Goal: Task Accomplishment & Management: Manage account settings

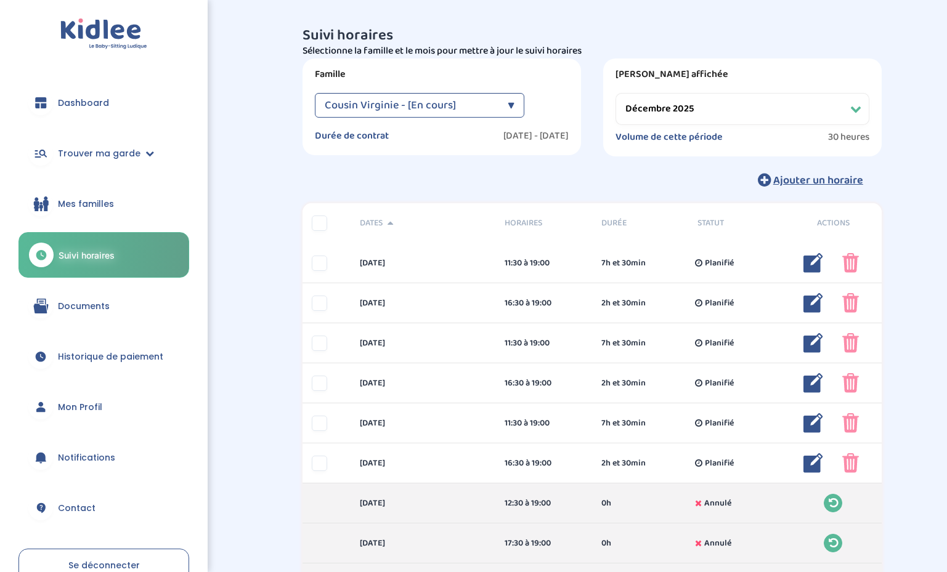
select select "décembre 2025"
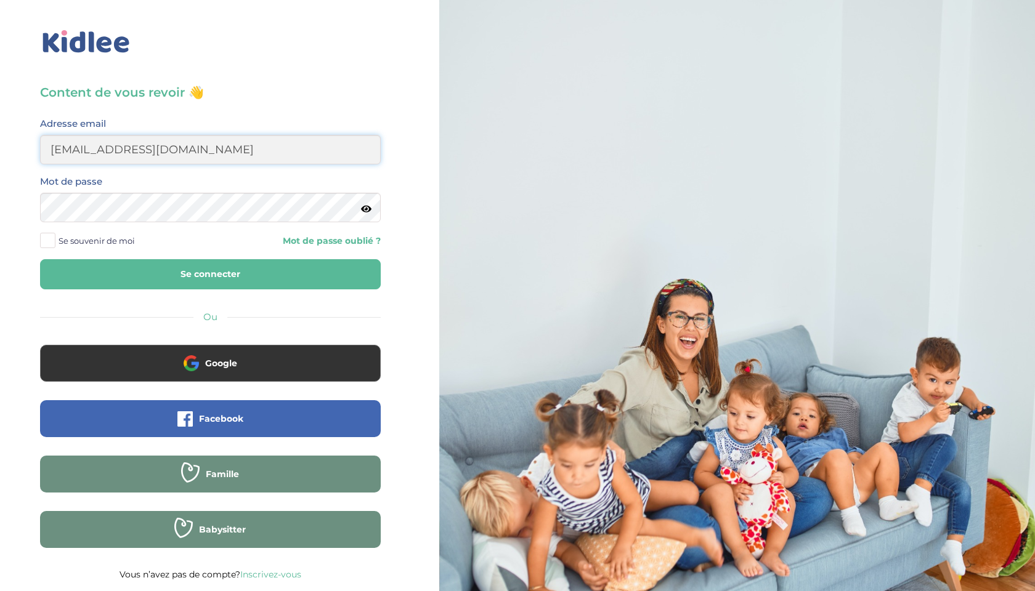
type input "[EMAIL_ADDRESS][DOMAIN_NAME]"
click at [146, 280] on button "Se connecter" at bounding box center [210, 274] width 341 height 30
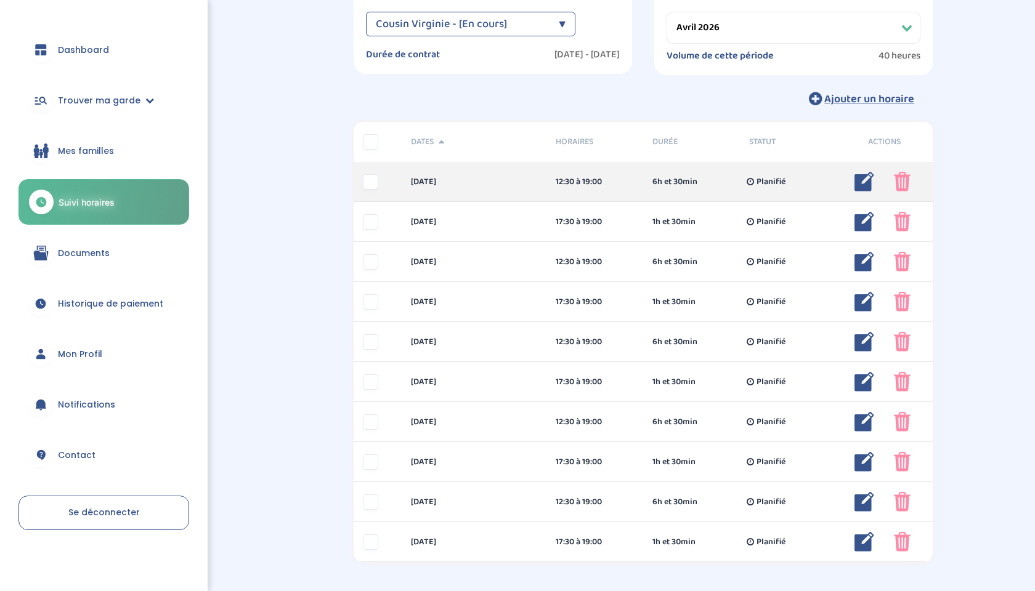
scroll to position [53, 0]
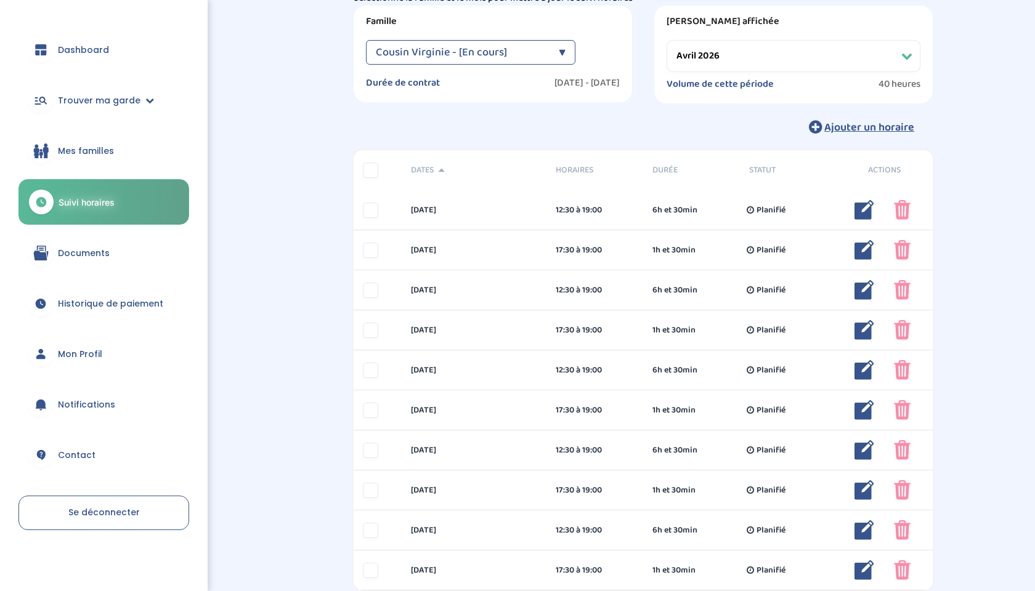
select select "mars 2026"
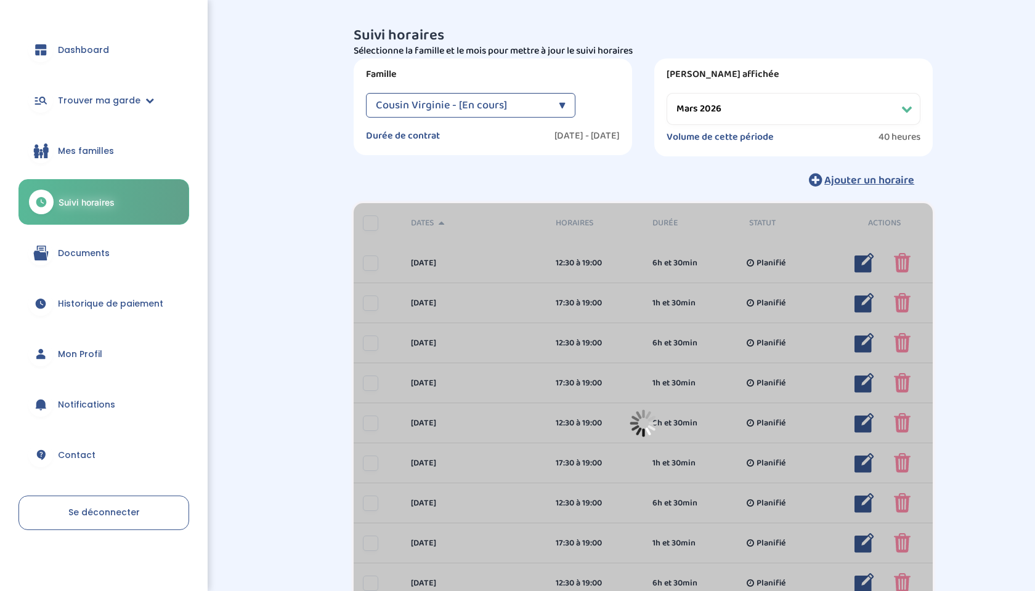
scroll to position [0, 0]
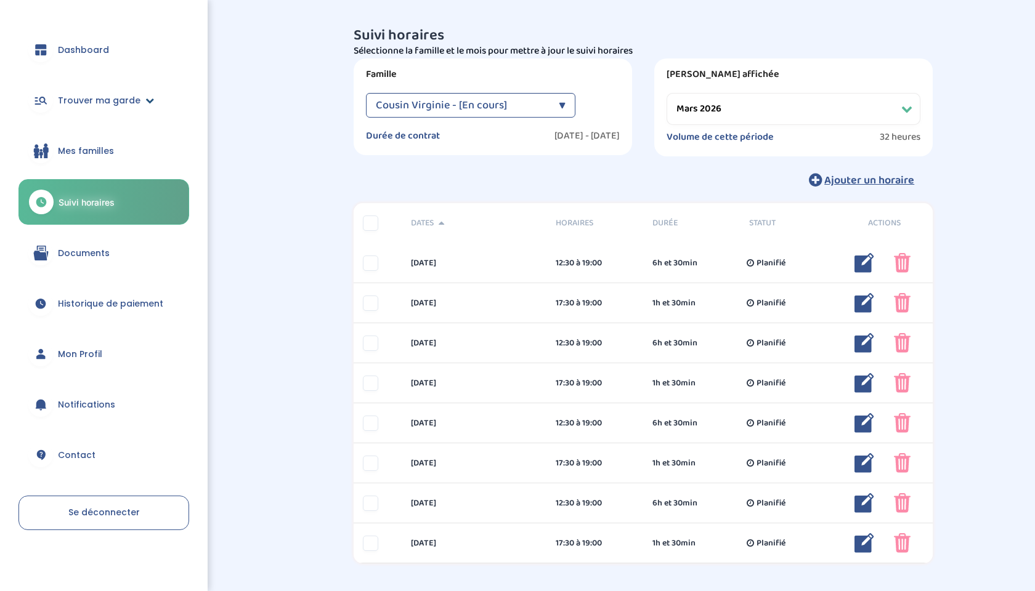
click at [71, 98] on span "Trouver ma garde" at bounding box center [99, 100] width 83 height 13
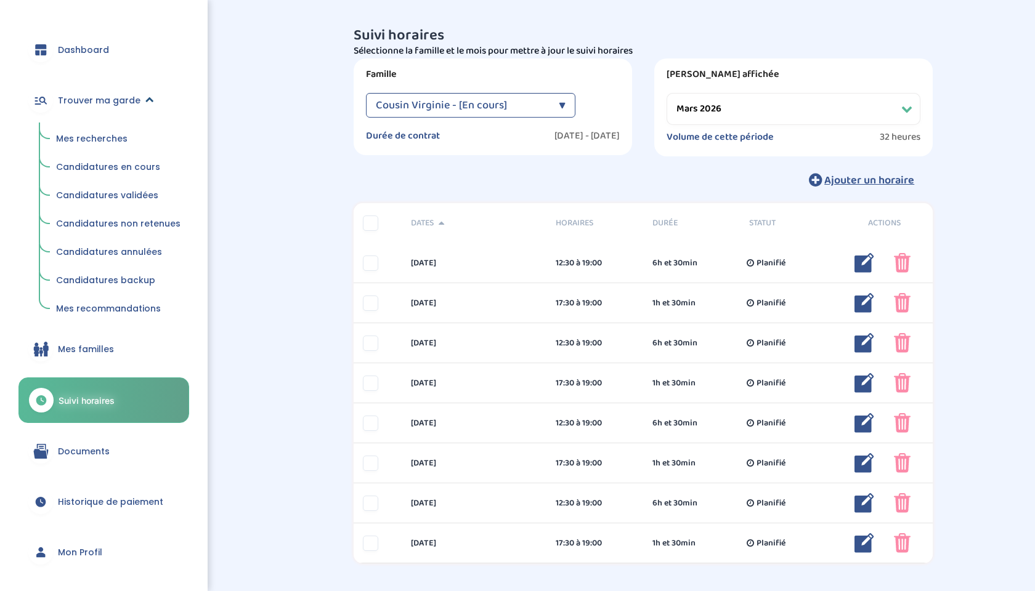
click at [97, 98] on span "Trouver ma garde" at bounding box center [99, 100] width 83 height 13
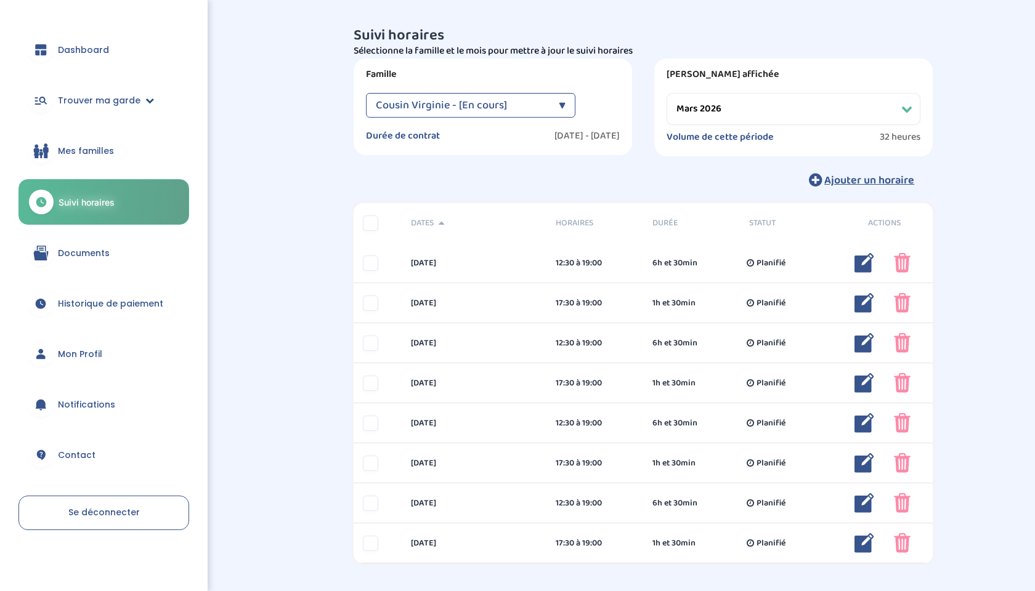
click at [97, 99] on span "Trouver ma garde" at bounding box center [99, 100] width 83 height 13
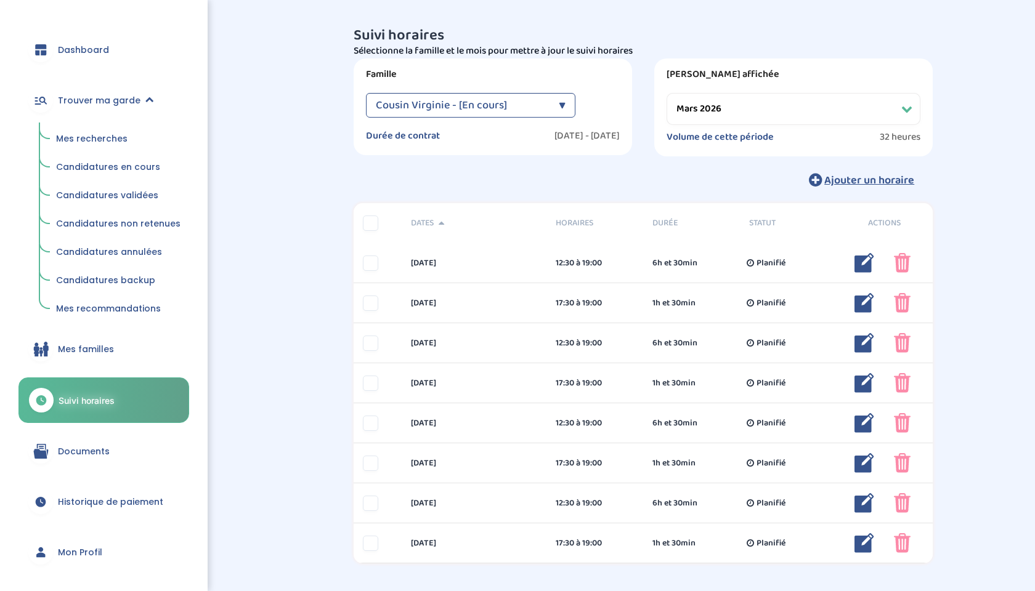
click at [89, 134] on span "Mes recherches" at bounding box center [91, 138] width 71 height 12
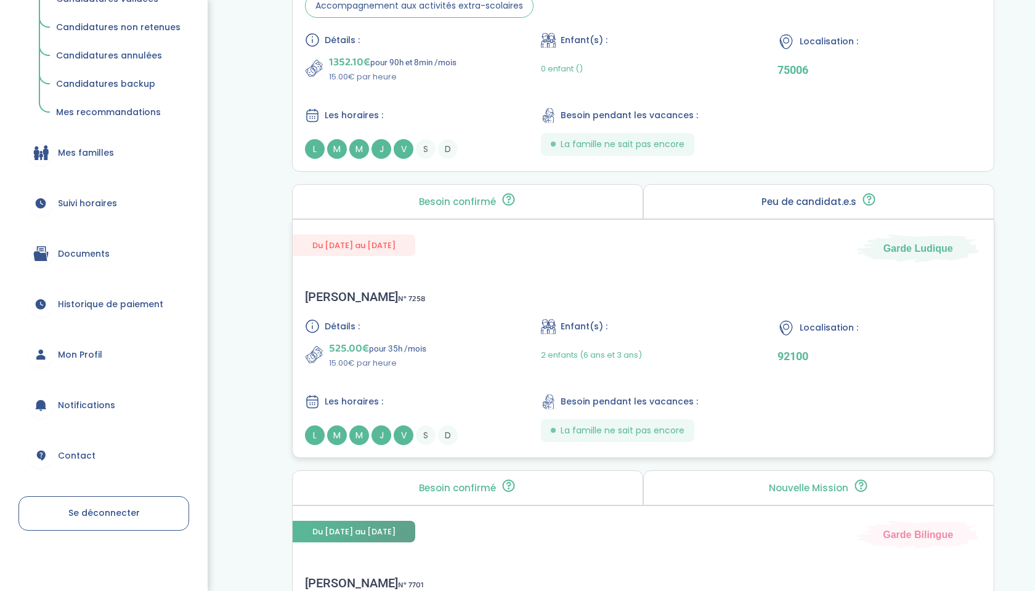
scroll to position [663, 0]
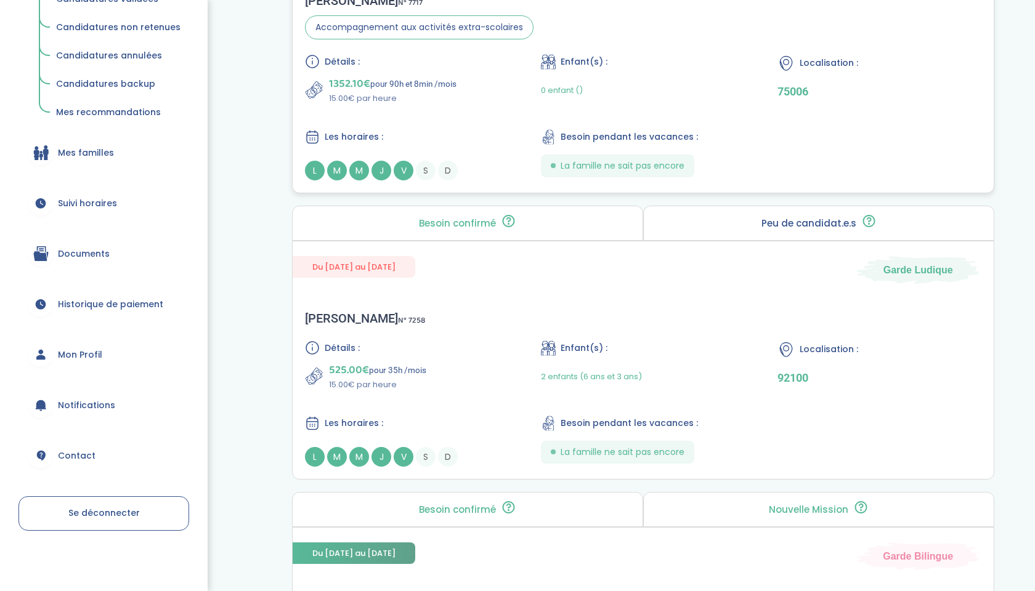
click at [434, 107] on div "Détails : 1352.10€ pour 90h et 8min /mois 15.00€ par heure Enfant(s) : 0 enfant…" at bounding box center [643, 117] width 677 height 126
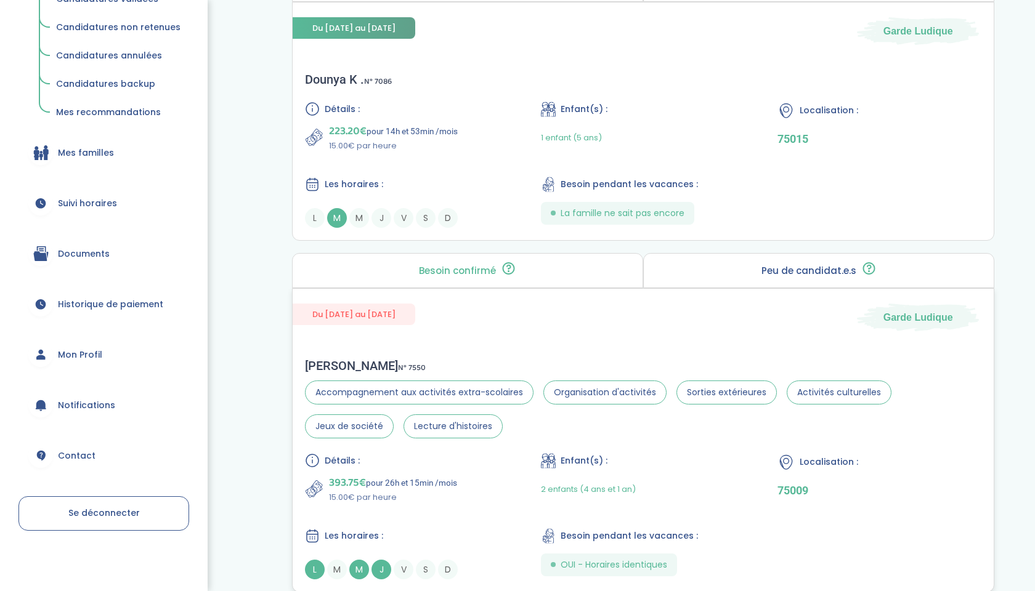
scroll to position [1508, 0]
click at [638, 123] on div "1 enfant (5 ans)" at bounding box center [643, 135] width 204 height 29
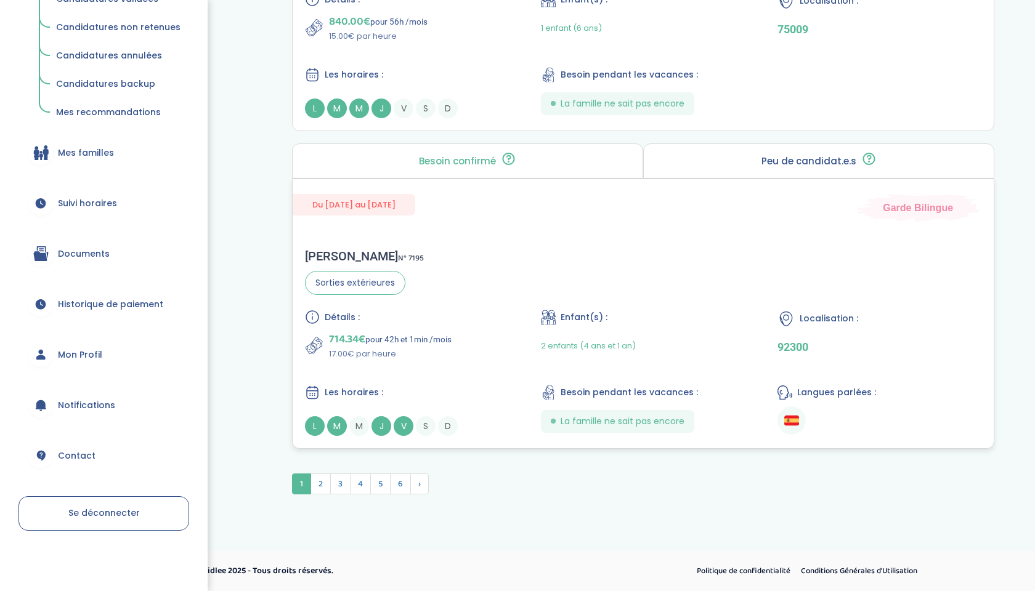
scroll to position [3240, 0]
click at [317, 487] on span "2" at bounding box center [321, 484] width 20 height 21
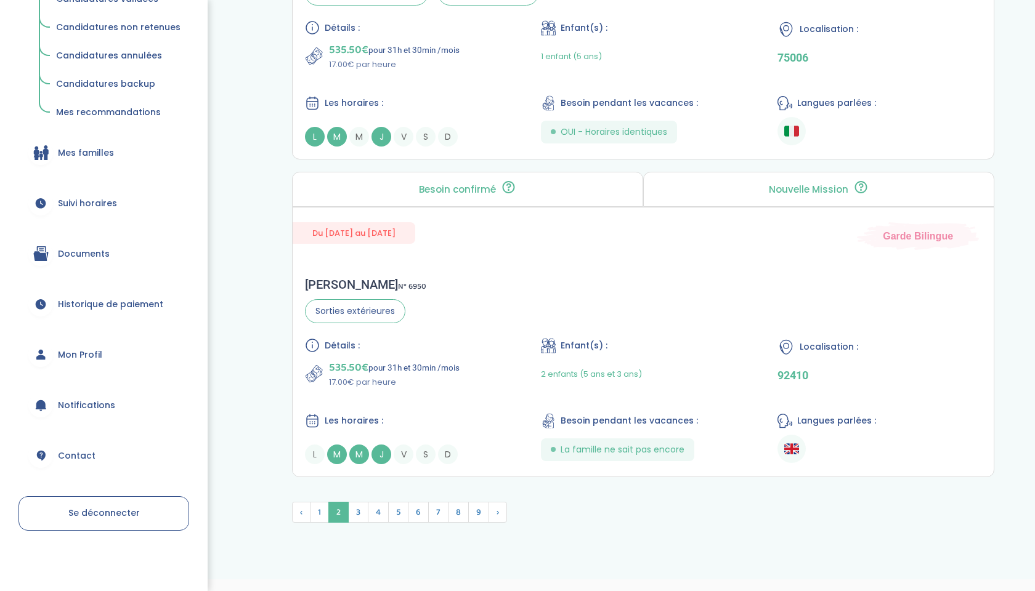
scroll to position [3276, 0]
click at [360, 518] on span "3" at bounding box center [358, 510] width 20 height 21
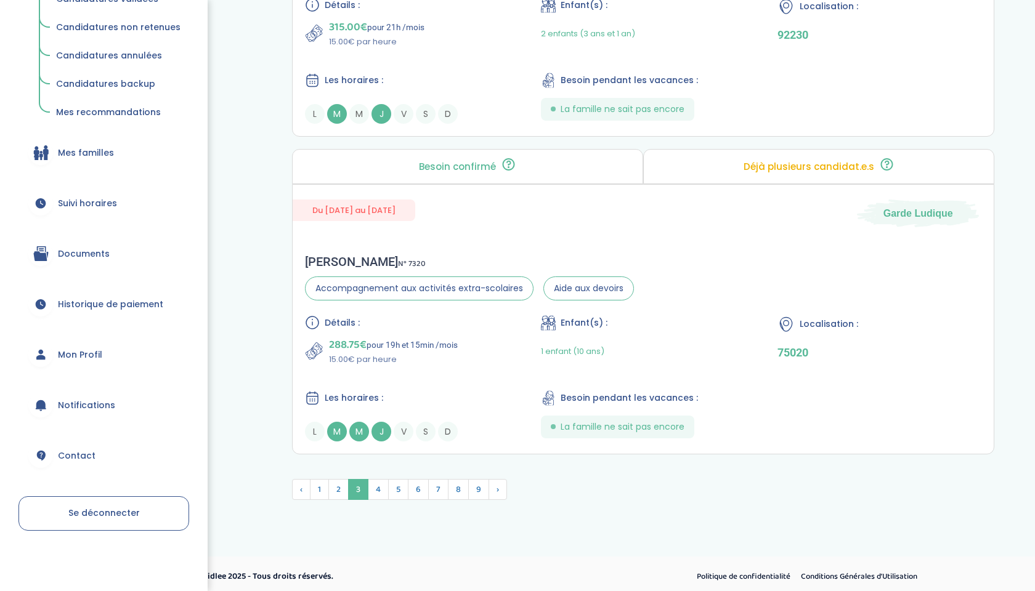
scroll to position [3259, 0]
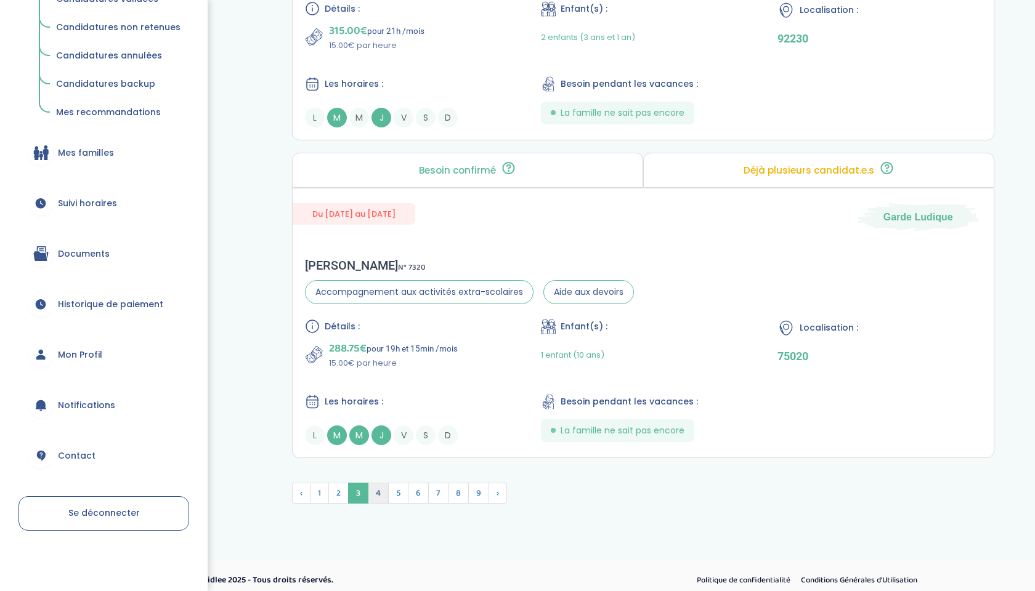
click at [378, 503] on span "4" at bounding box center [378, 493] width 21 height 21
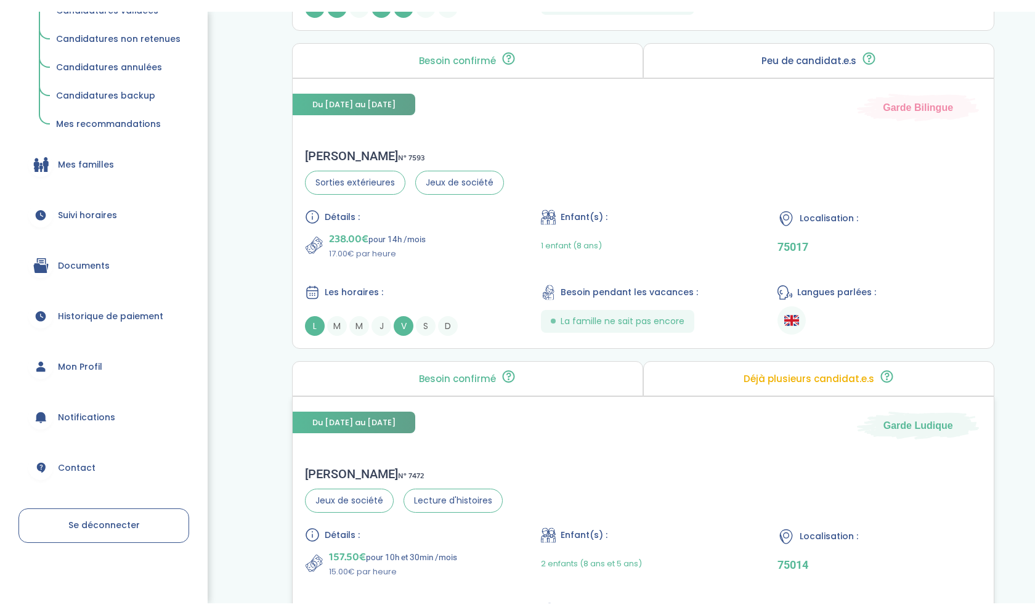
scroll to position [2151, 0]
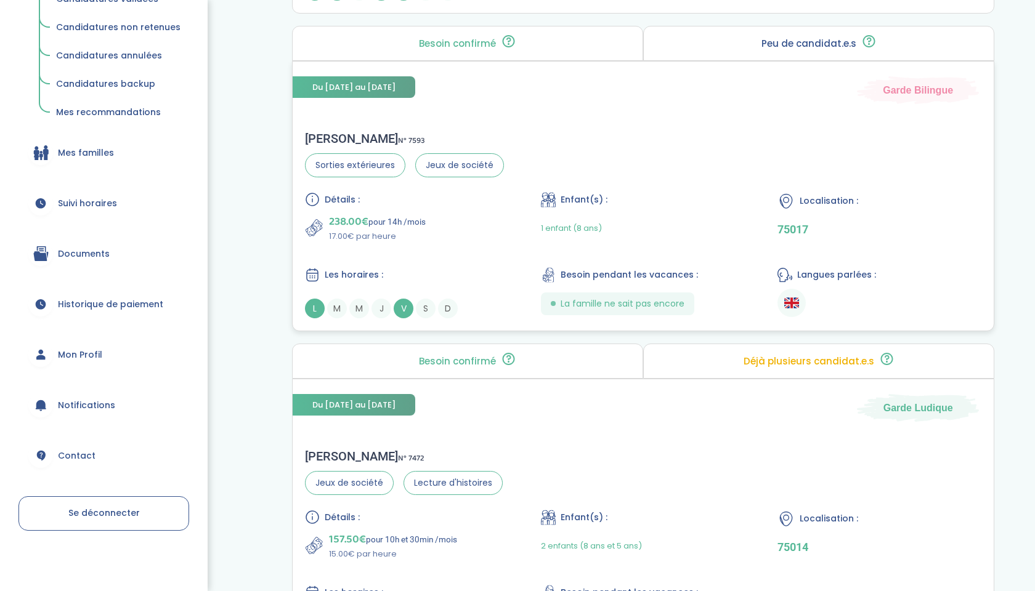
click at [388, 215] on p "238.00€ pour 14h /mois" at bounding box center [377, 221] width 97 height 17
click at [310, 94] on span "Du 02-01-2026 au 02-07-2026" at bounding box center [354, 87] width 123 height 22
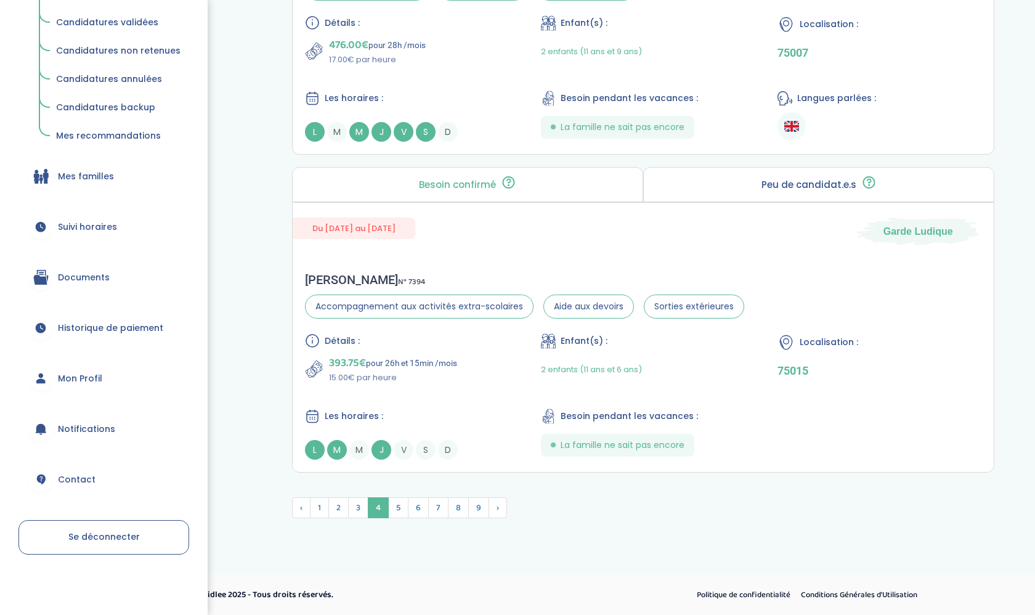
scroll to position [3282, 0]
click at [399, 506] on span "5" at bounding box center [398, 507] width 20 height 21
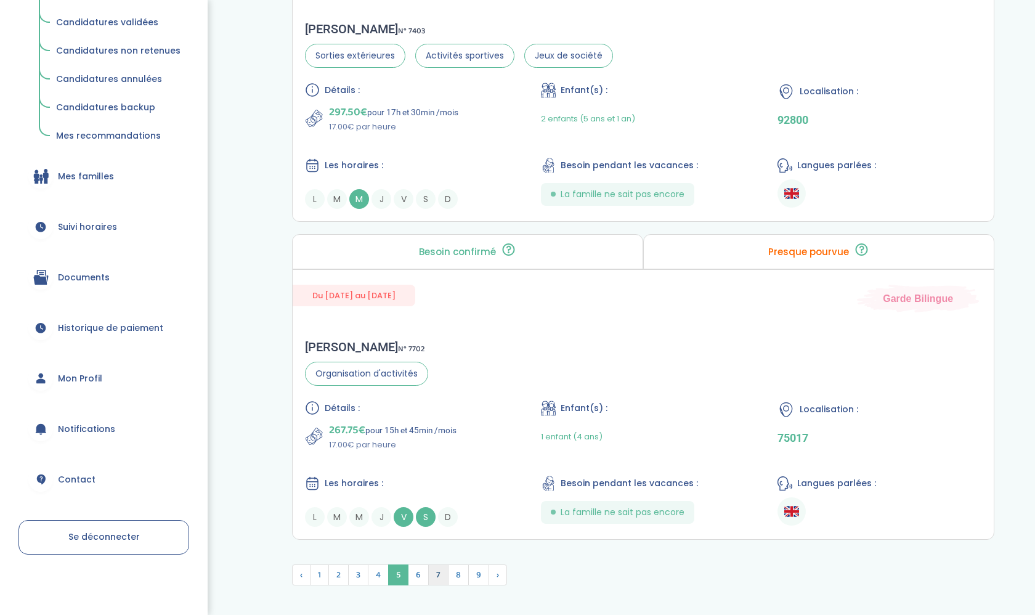
scroll to position [3182, 0]
click at [423, 565] on span "6" at bounding box center [418, 575] width 21 height 21
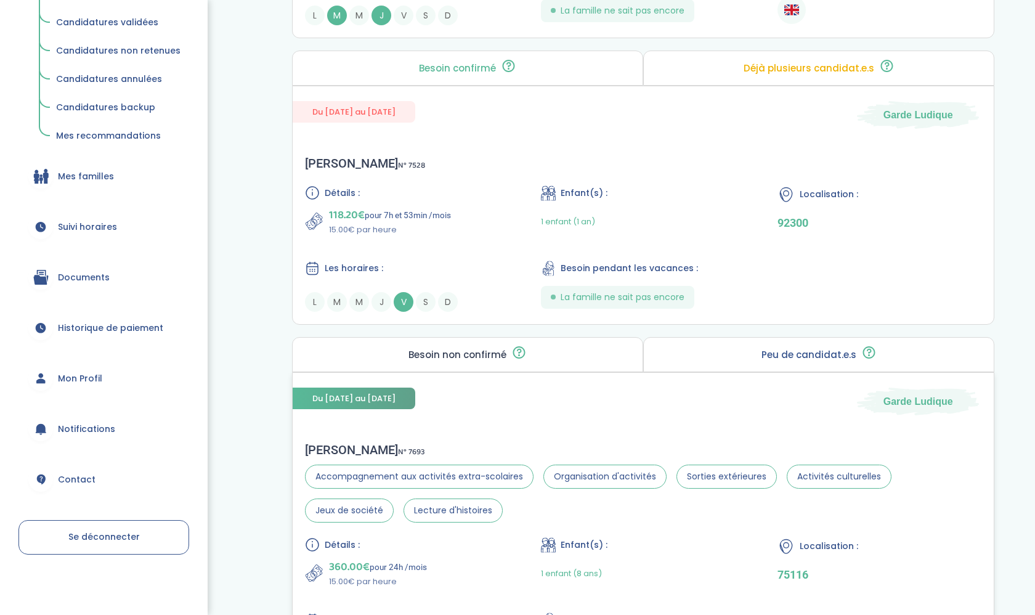
scroll to position [1773, 0]
click at [86, 330] on span "Historique de paiement" at bounding box center [110, 328] width 105 height 13
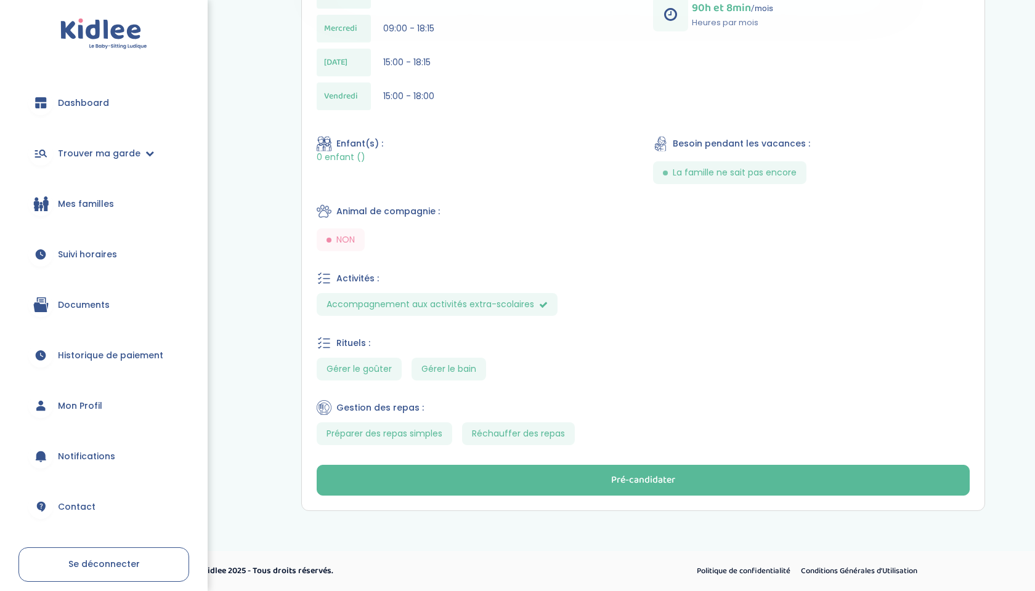
scroll to position [442, 0]
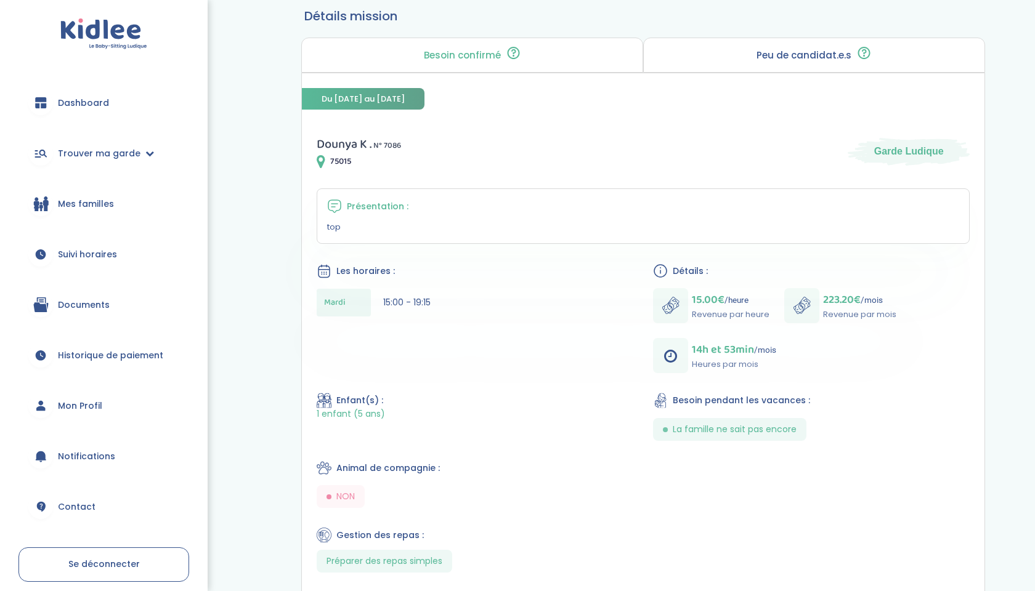
scroll to position [106, 0]
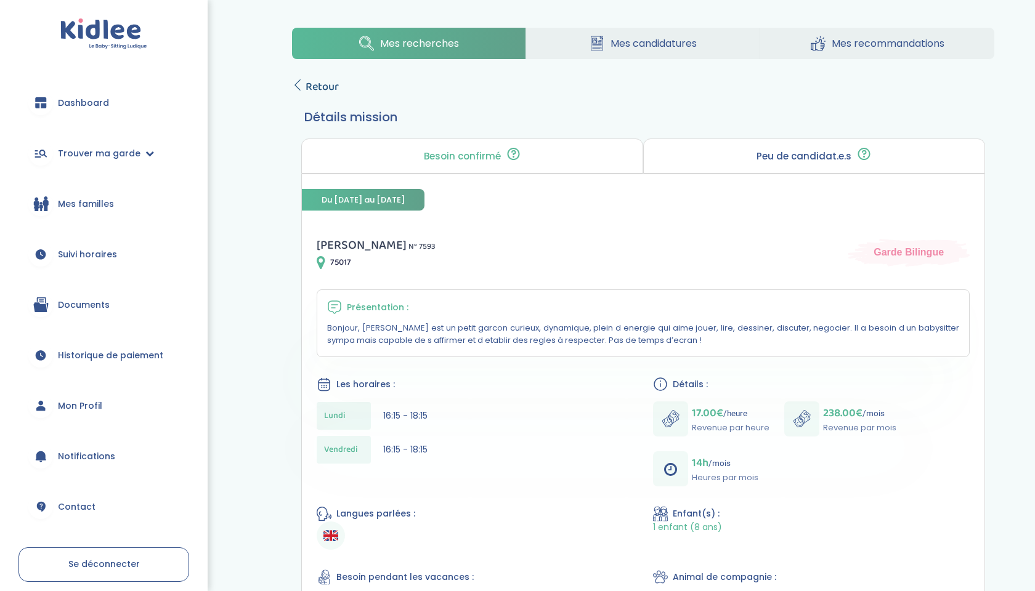
click at [310, 94] on span "Retour" at bounding box center [322, 86] width 33 height 17
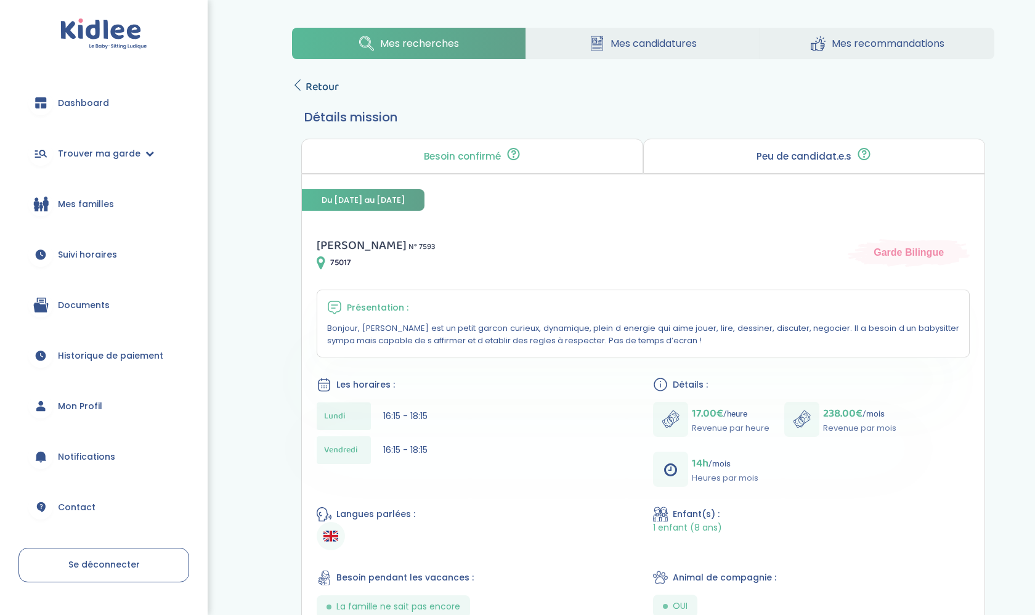
click at [306, 87] on span "Retour" at bounding box center [322, 86] width 33 height 17
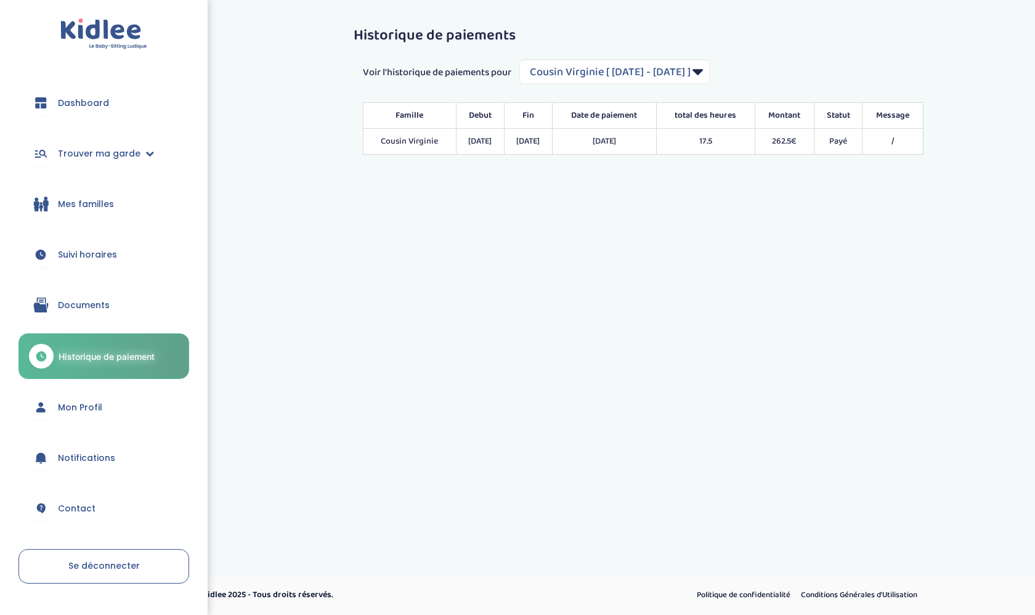
select select "2157"
click at [90, 303] on span "Documents" at bounding box center [84, 305] width 52 height 13
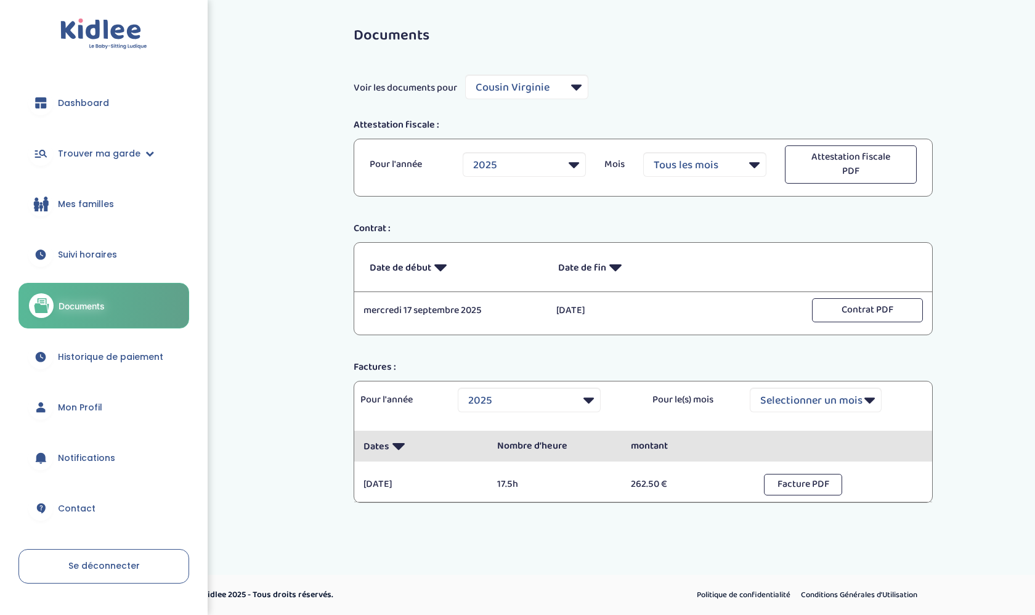
select select "7599"
select select "2025"
click at [863, 174] on button "Attestation fiscale PDF" at bounding box center [851, 164] width 132 height 38
click at [97, 360] on span "Historique de paiement" at bounding box center [110, 357] width 105 height 13
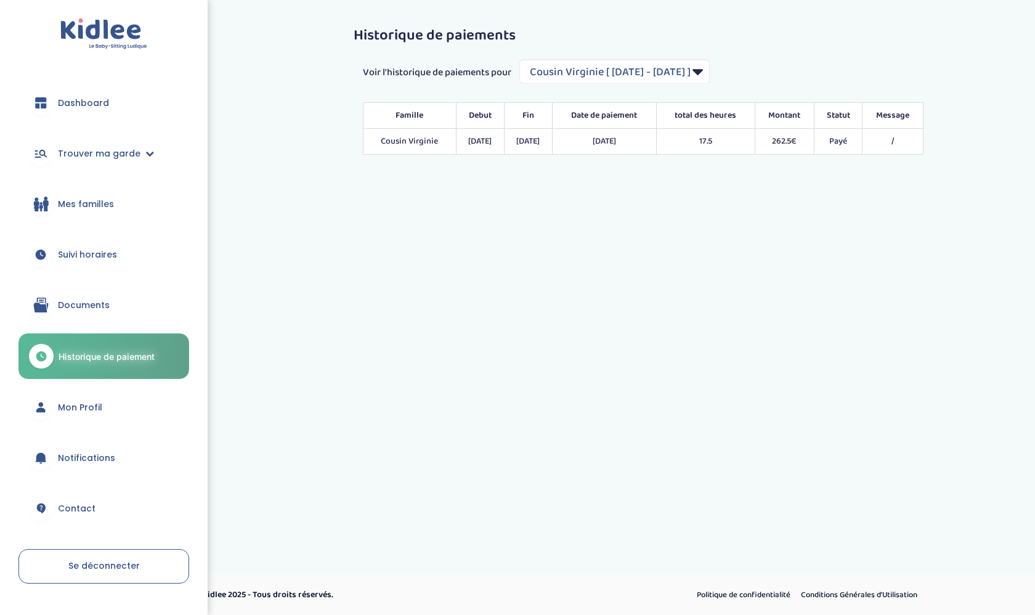
select select "2157"
click at [91, 311] on span "Documents" at bounding box center [84, 305] width 52 height 13
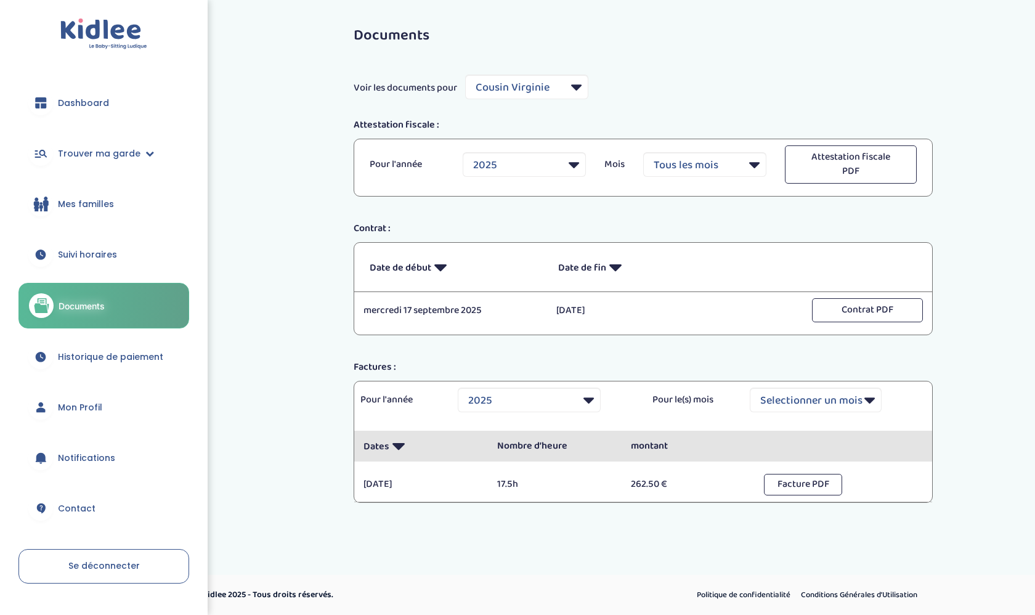
select select "7599"
select select "2025"
click at [60, 408] on span "Mon Profil" at bounding box center [80, 407] width 44 height 13
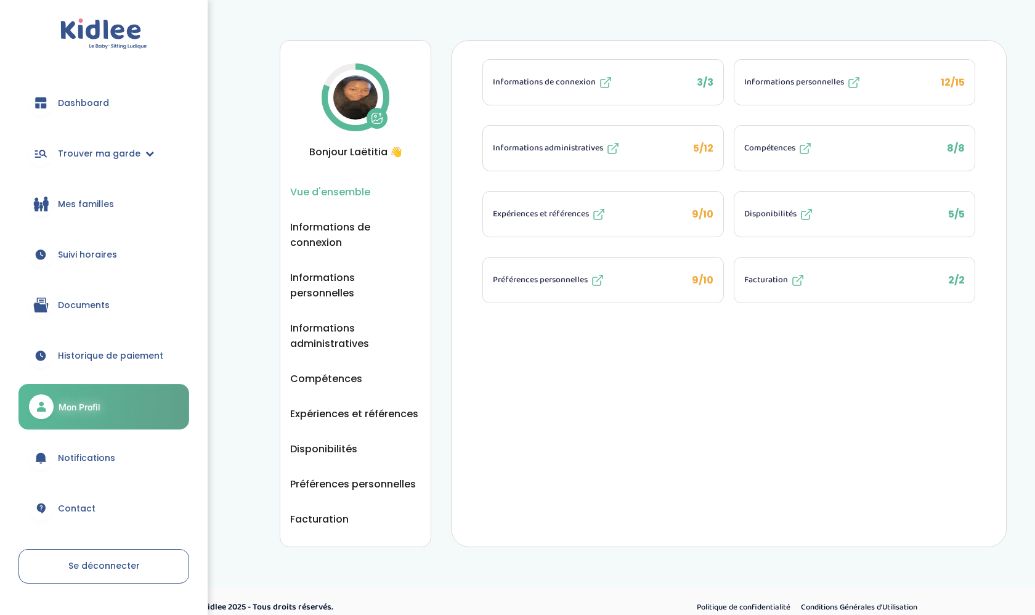
click at [72, 107] on span "Dashboard" at bounding box center [83, 103] width 51 height 13
